Goal: Task Accomplishment & Management: Manage account settings

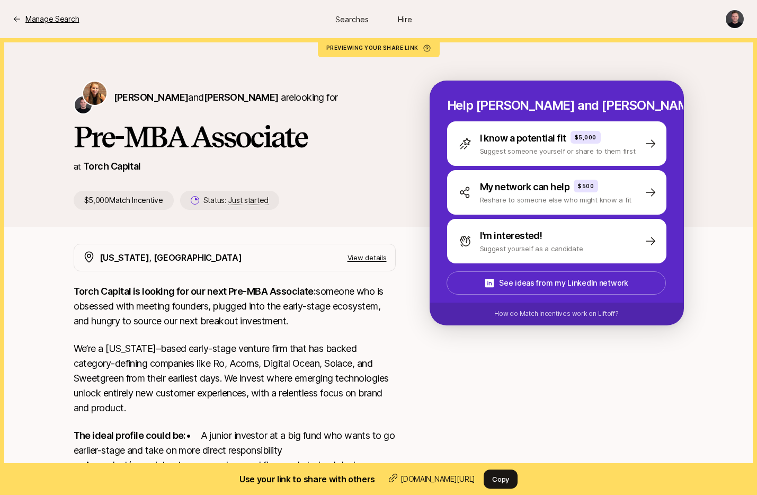
click at [37, 16] on p "Manage Search" at bounding box center [51, 19] width 53 height 13
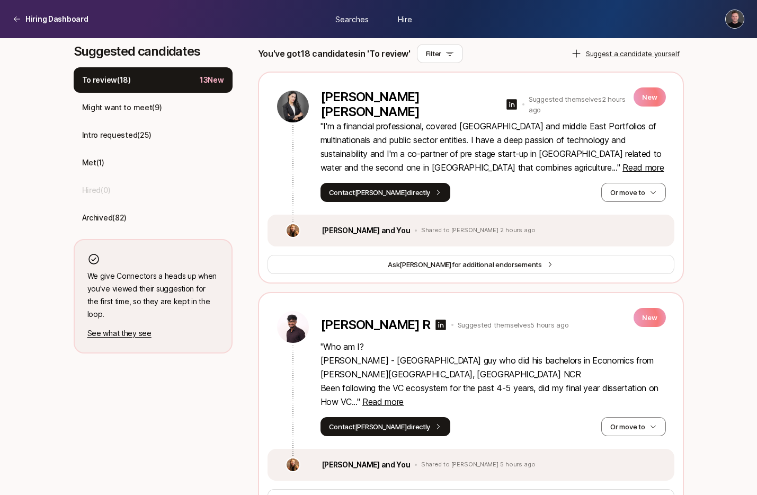
scroll to position [298, 0]
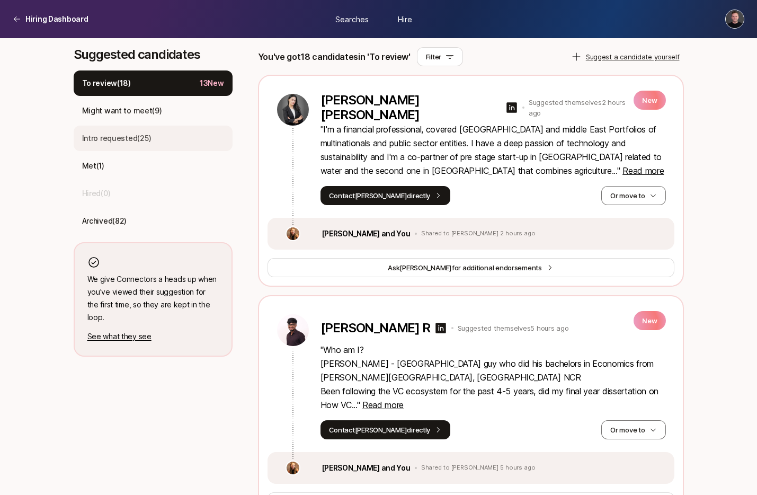
click at [147, 145] on div "Intro requested ( 25 )" at bounding box center [153, 137] width 159 height 25
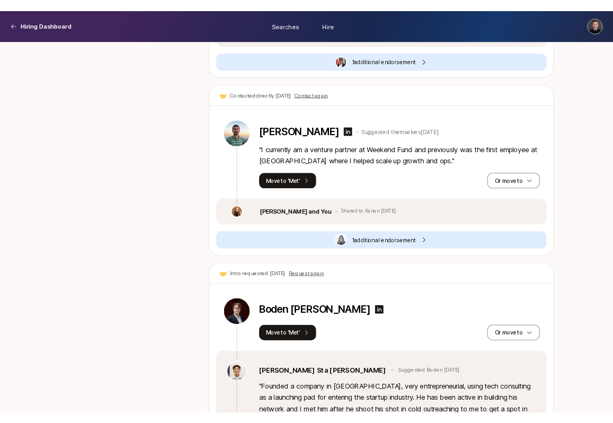
scroll to position [6213, 0]
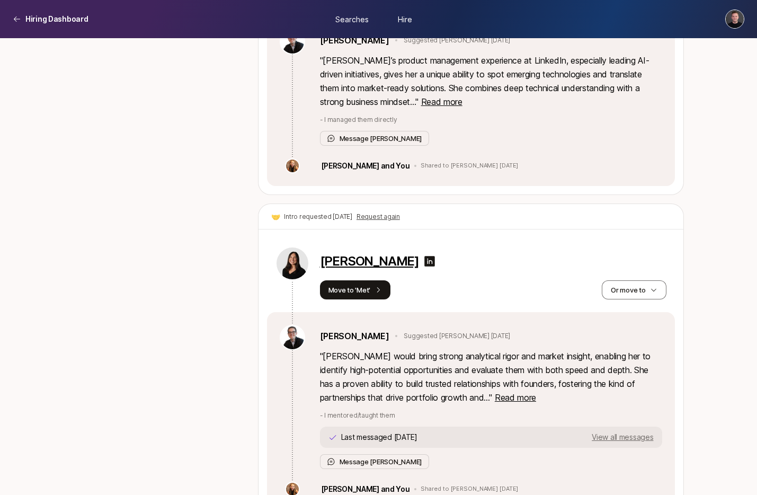
click at [367, 254] on p "[PERSON_NAME]" at bounding box center [369, 261] width 99 height 15
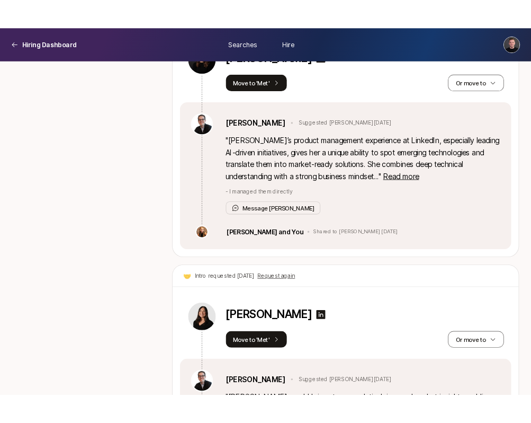
scroll to position [6143, 0]
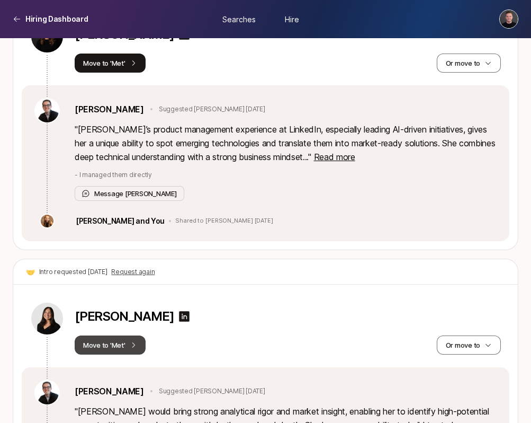
click at [124, 335] on button "Move to 'Met'" at bounding box center [110, 344] width 71 height 19
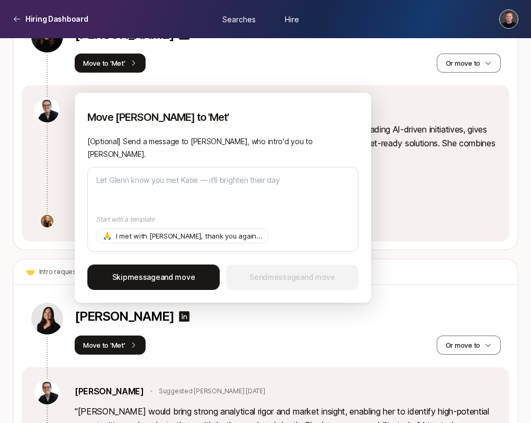
click at [187, 271] on span "Skip message and move" at bounding box center [153, 277] width 83 height 13
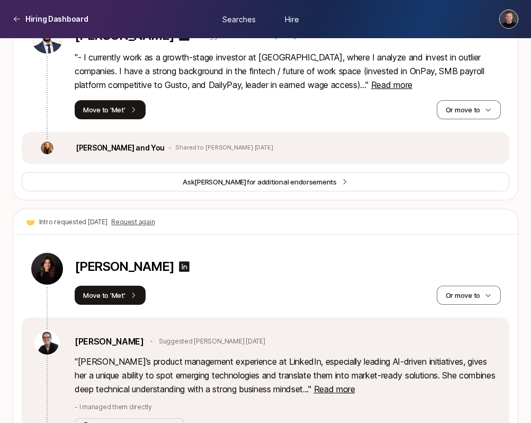
scroll to position [5953, 0]
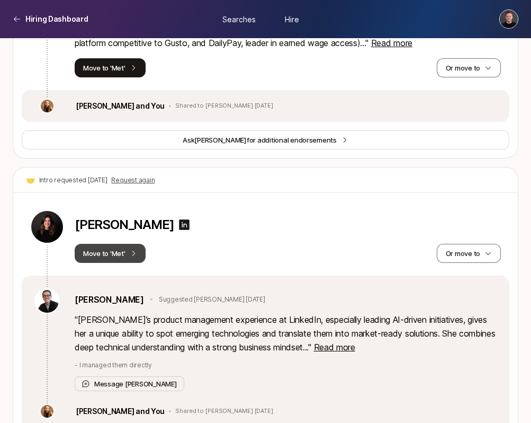
click at [123, 244] on button "Move to 'Met'" at bounding box center [110, 253] width 71 height 19
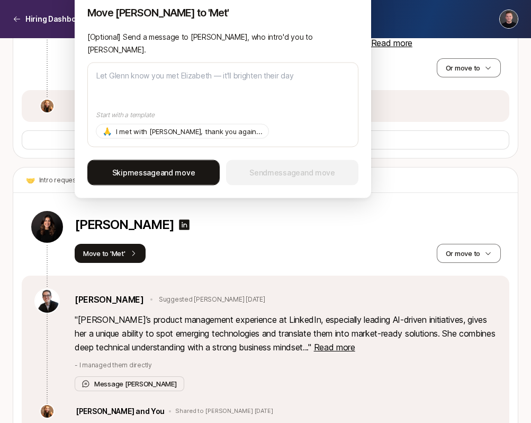
click at [182, 176] on span "Skip message and move" at bounding box center [153, 172] width 83 height 13
type textarea "x"
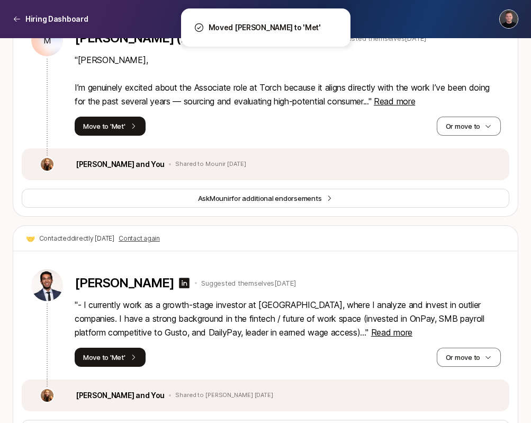
scroll to position [5656, 0]
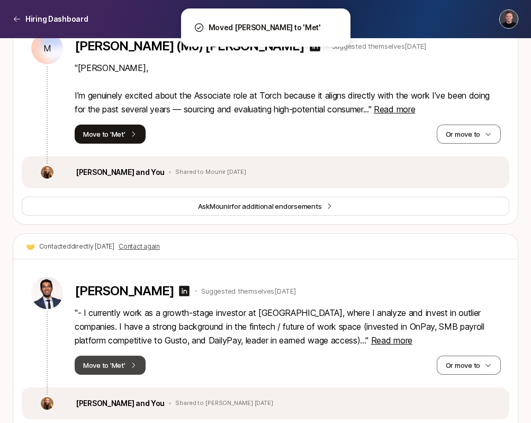
click at [128, 355] on button "Move to 'Met'" at bounding box center [110, 364] width 71 height 19
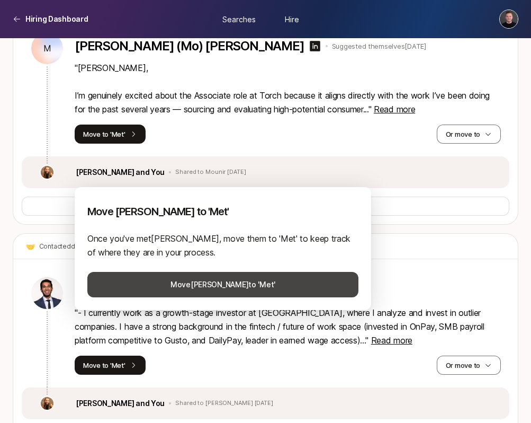
click at [169, 281] on button "Move [PERSON_NAME] to 'Met'" at bounding box center [222, 284] width 271 height 25
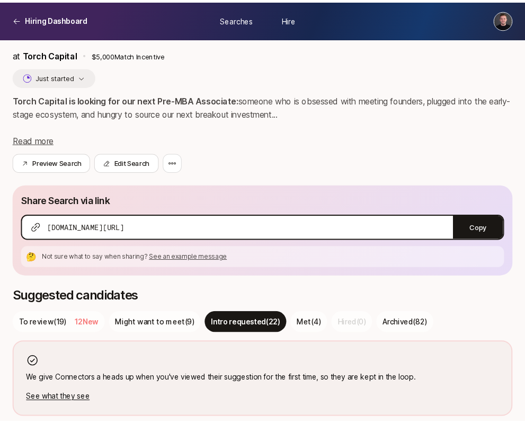
scroll to position [0, 0]
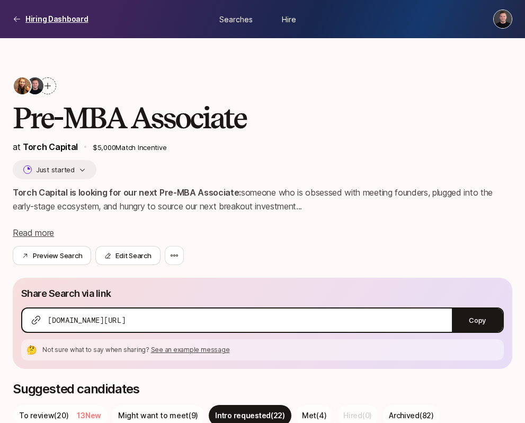
click at [40, 20] on p "Hiring Dashboard" at bounding box center [56, 19] width 63 height 13
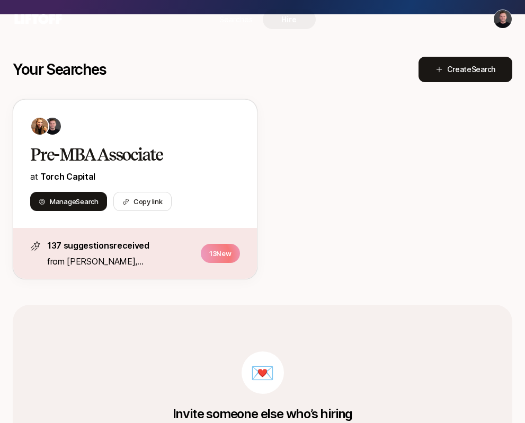
scroll to position [174, 0]
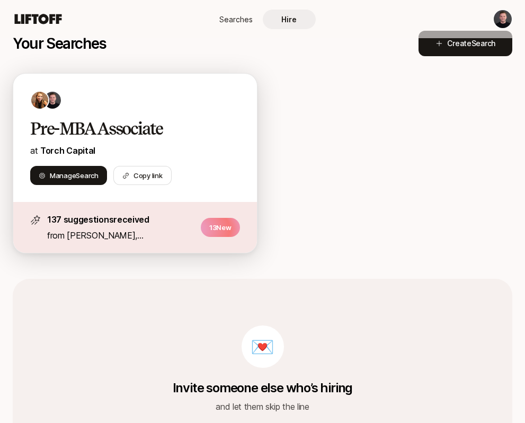
click at [128, 132] on h2 "Pre-MBA Associate" at bounding box center [126, 128] width 192 height 21
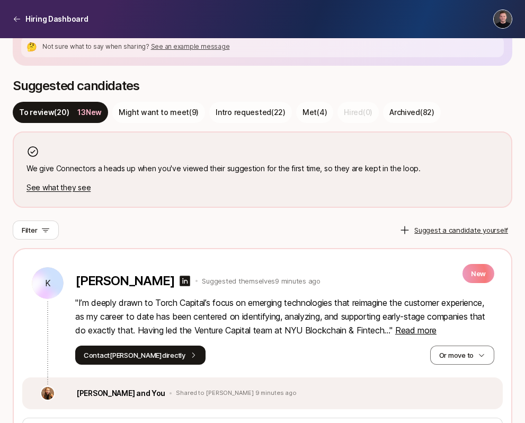
scroll to position [329, 0]
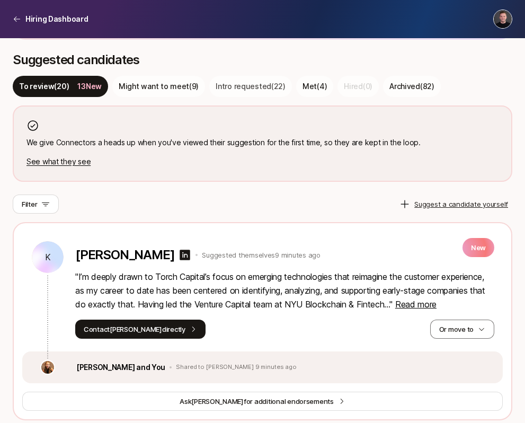
click at [245, 91] on p "Intro requested ( 22 )" at bounding box center [251, 86] width 70 height 13
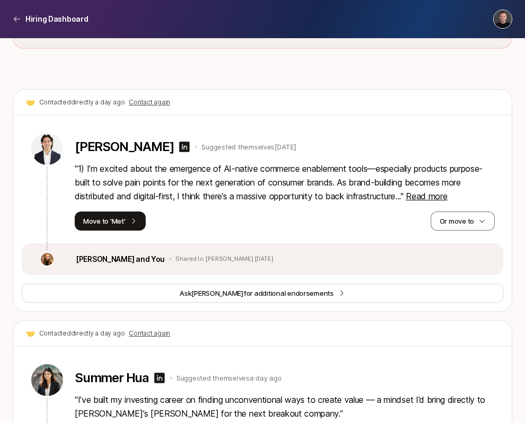
scroll to position [4116, 0]
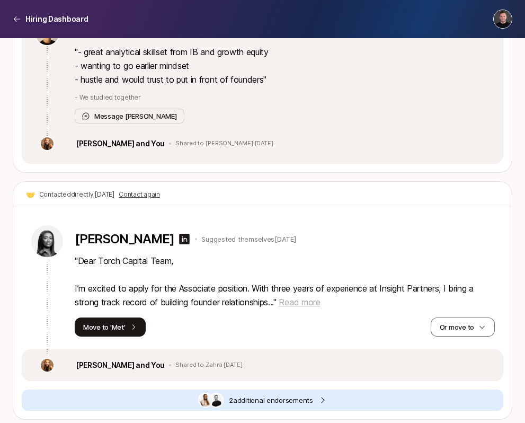
click at [309, 297] on span "Read more" at bounding box center [299, 302] width 41 height 11
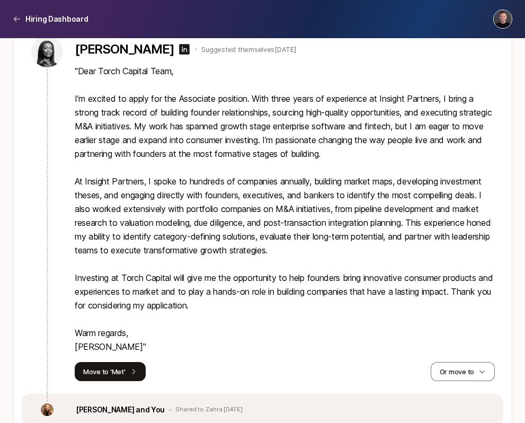
scroll to position [4321, 0]
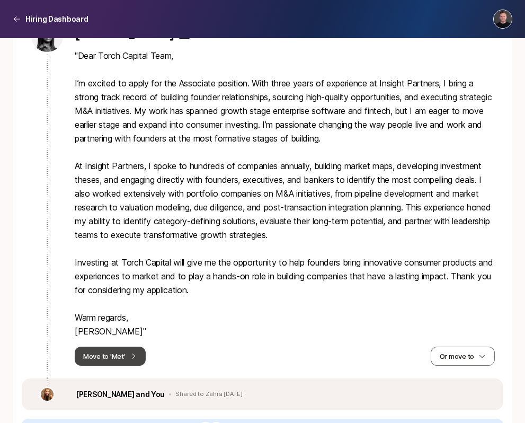
click at [116, 346] on button "Move to 'Met'" at bounding box center [110, 355] width 71 height 19
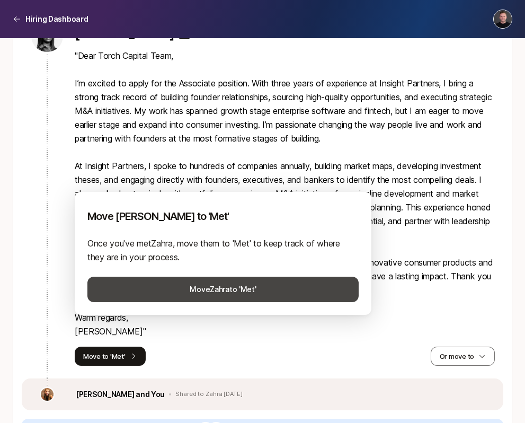
click at [210, 290] on button "Move [PERSON_NAME] to 'Met'" at bounding box center [222, 288] width 271 height 25
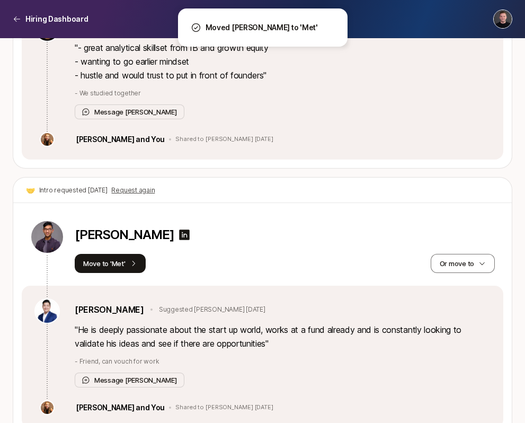
scroll to position [4119, 0]
